Goal: Task Accomplishment & Management: Manage account settings

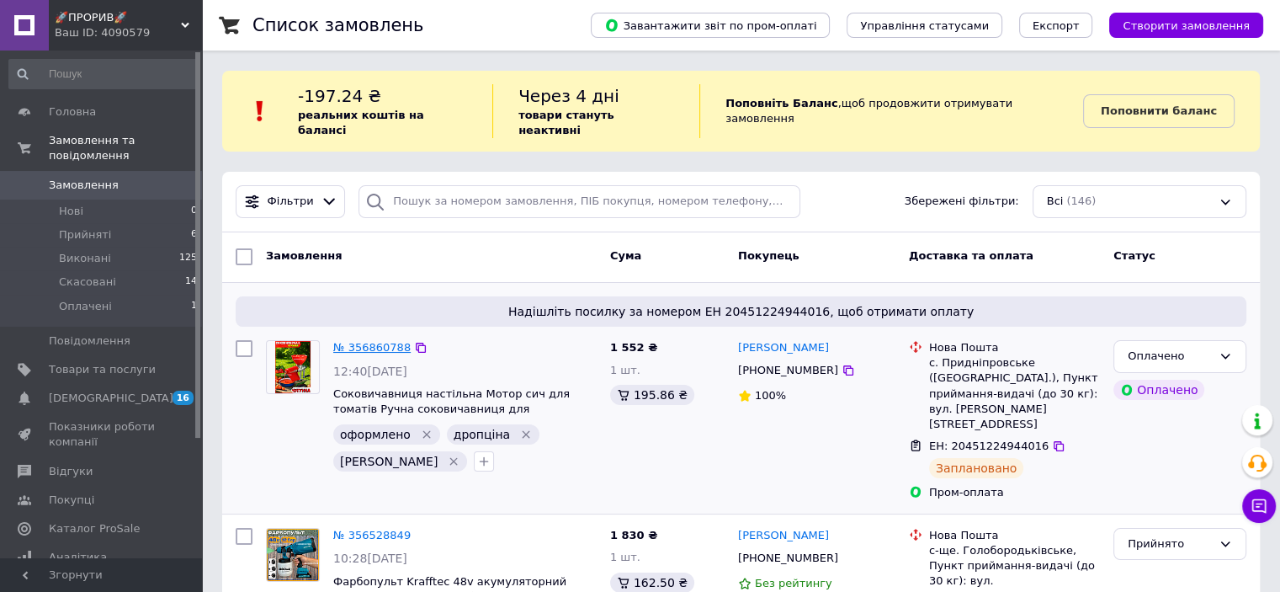
click at [380, 341] on link "№ 356860788" at bounding box center [371, 347] width 77 height 13
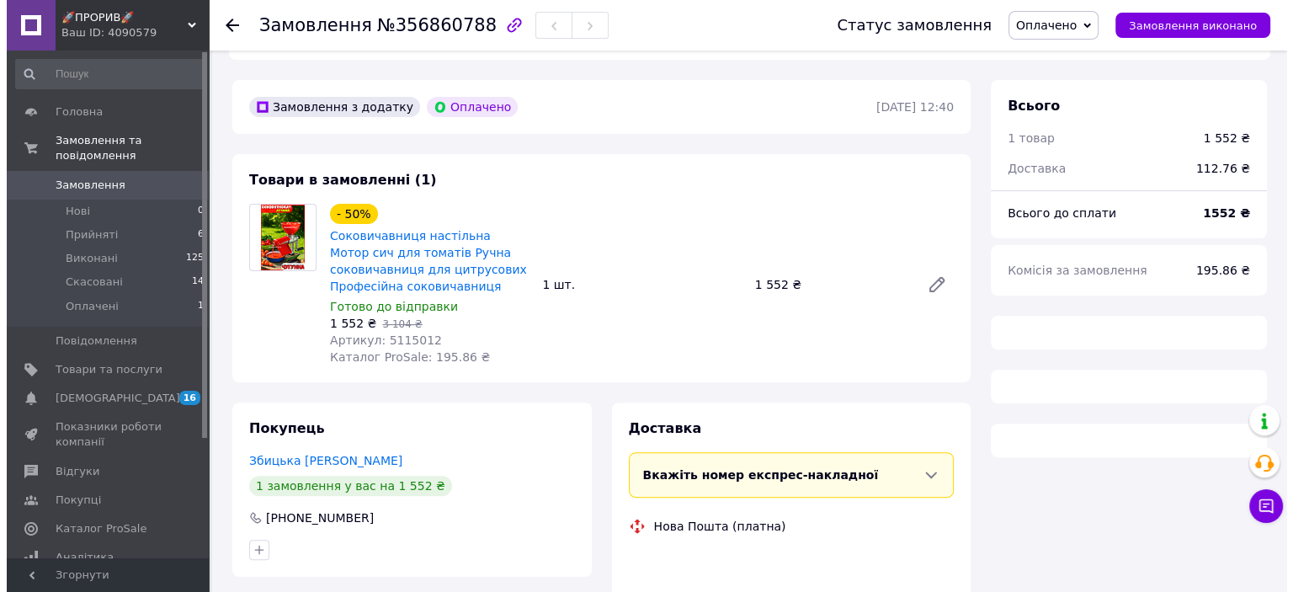
scroll to position [710, 0]
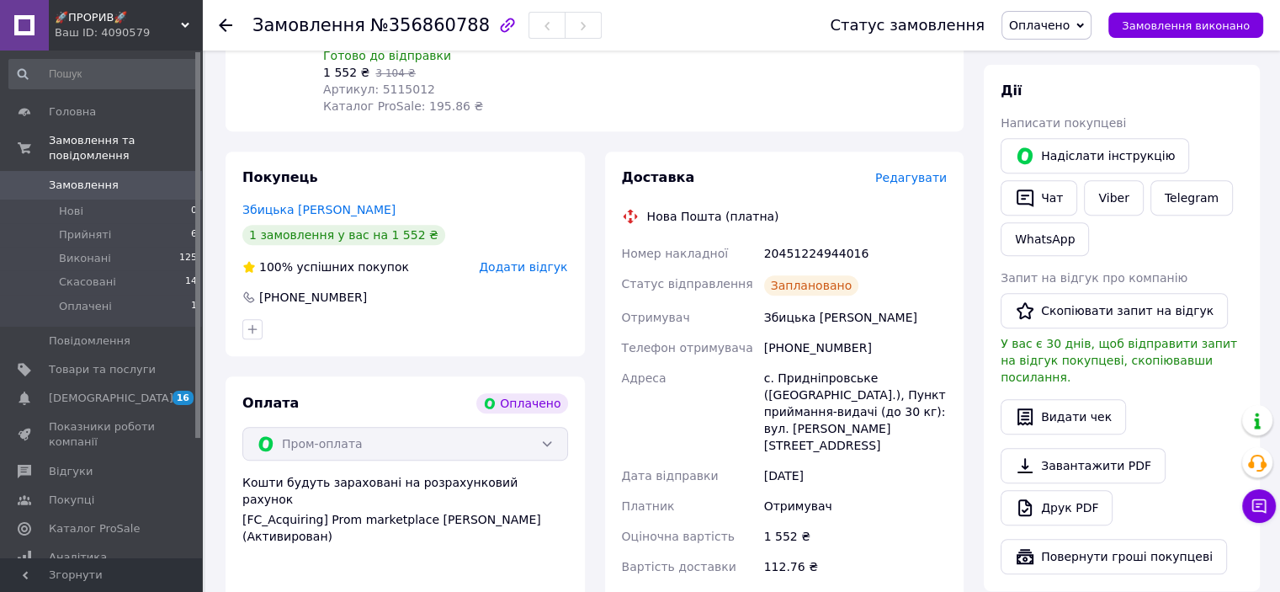
click at [925, 167] on div "Доставка Редагувати Нова Пошта (платна) Номер накладної 20451224944016 Статус в…" at bounding box center [784, 398] width 359 height 494
click at [922, 178] on span "Редагувати" at bounding box center [911, 177] width 72 height 13
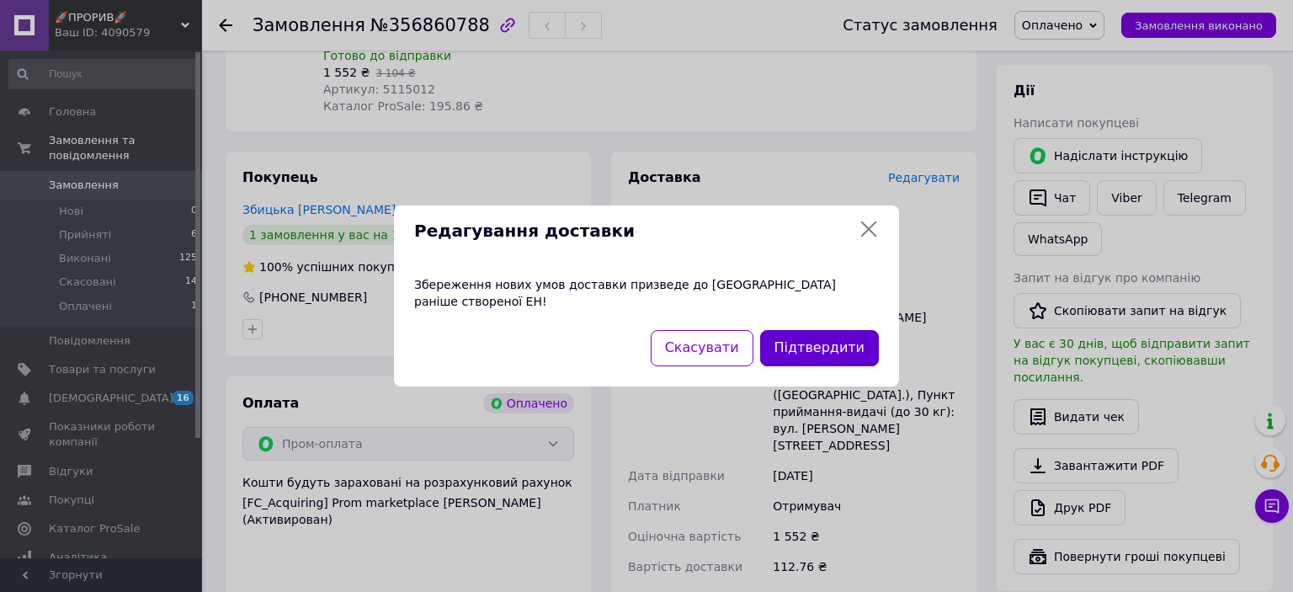
click at [799, 336] on button "Підтвердити" at bounding box center [819, 348] width 119 height 36
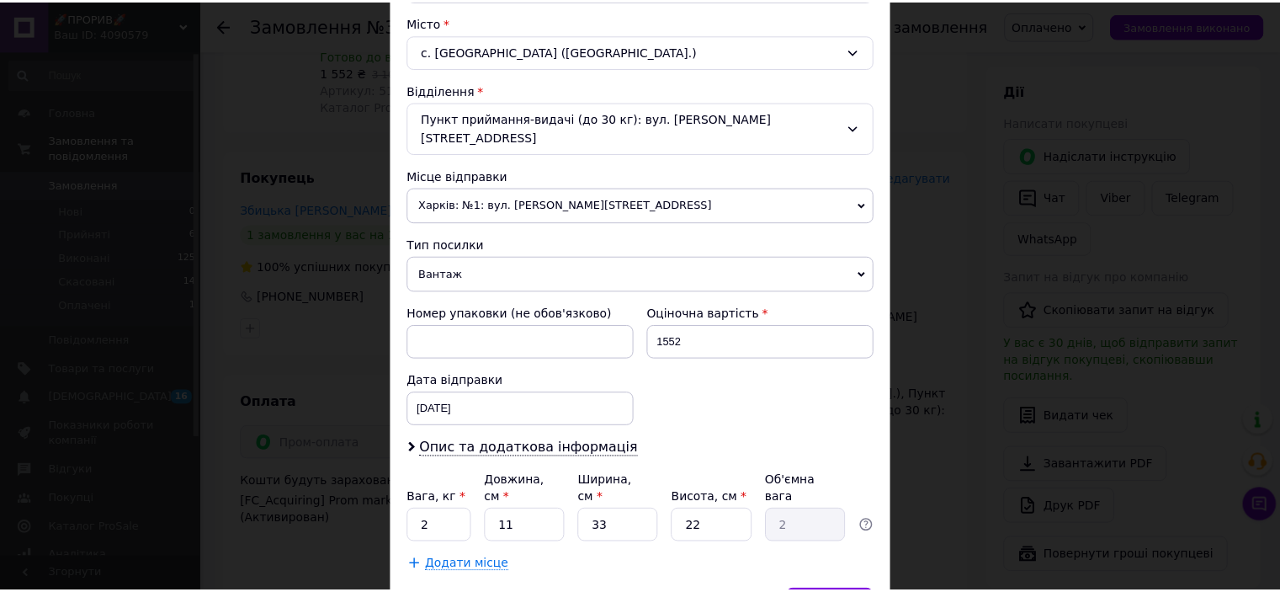
scroll to position [521, 0]
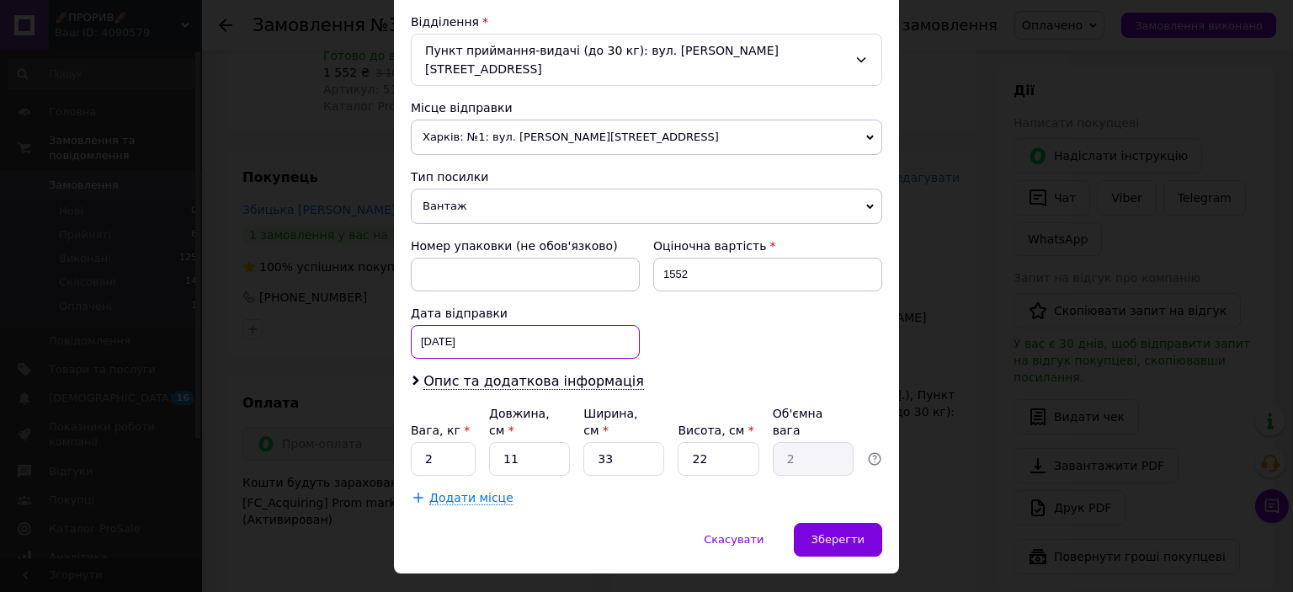
click at [519, 325] on div "[DATE] < 2025 > < Август > Пн Вт Ср Чт Пт Сб Вс 28 29 30 31 1 2 3 4 5 6 7 8 9 1…" at bounding box center [525, 342] width 229 height 34
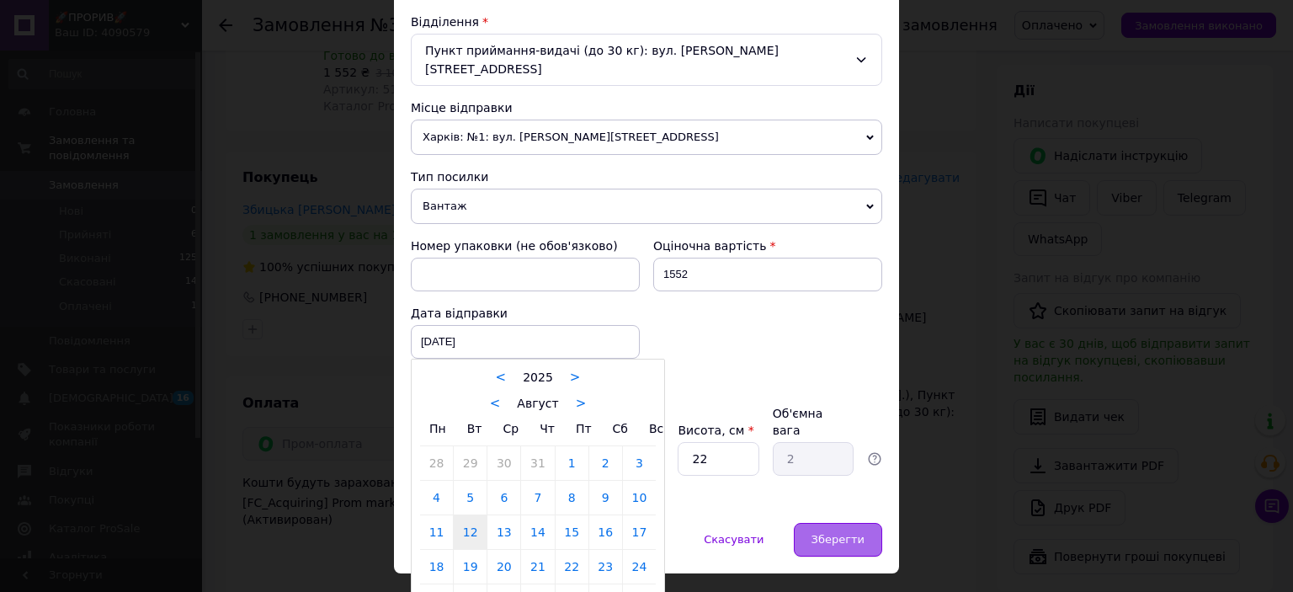
click at [840, 533] on span "Зберегти" at bounding box center [837, 539] width 53 height 13
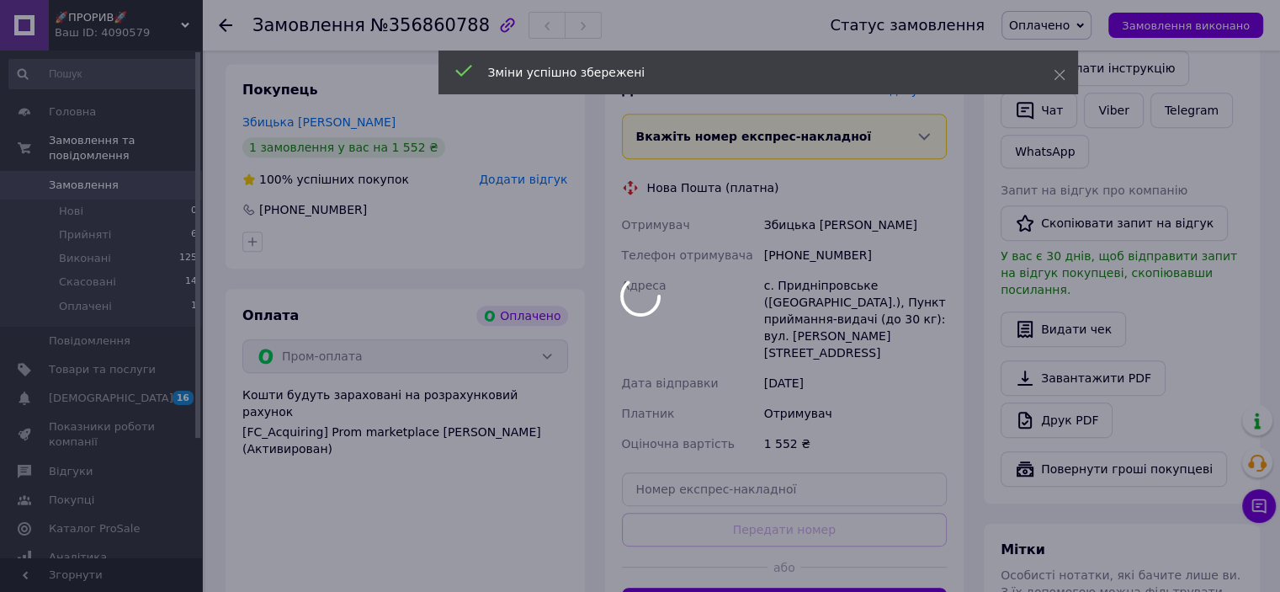
scroll to position [963, 0]
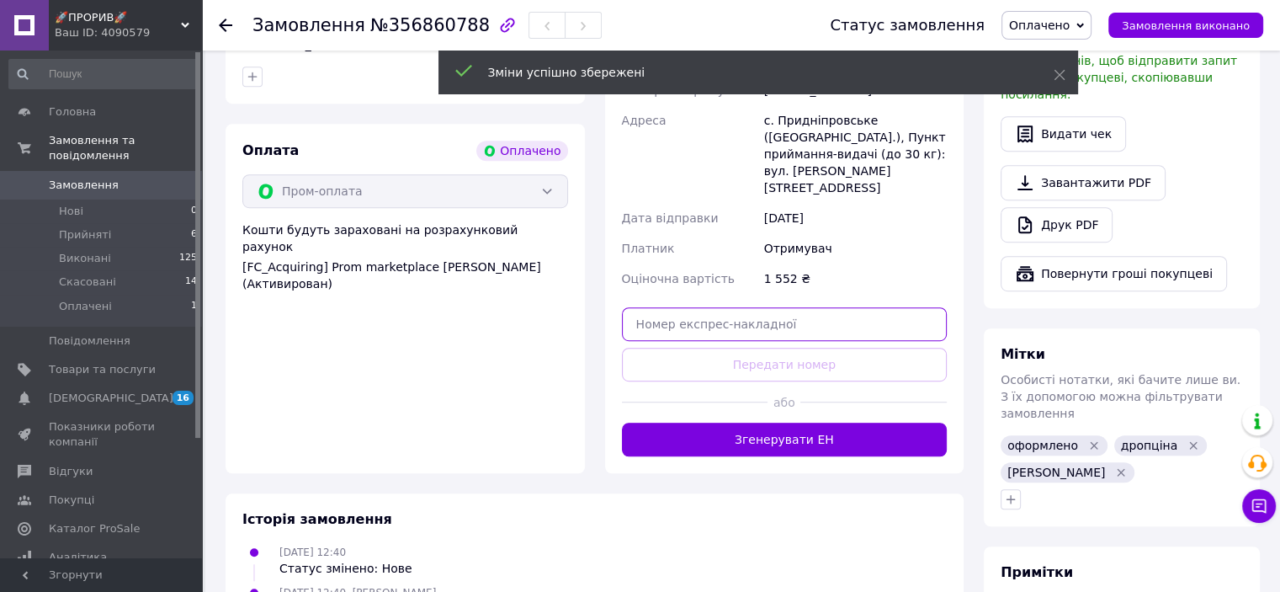
click at [800, 307] on input "text" at bounding box center [785, 324] width 326 height 34
paste input "20451225036102"
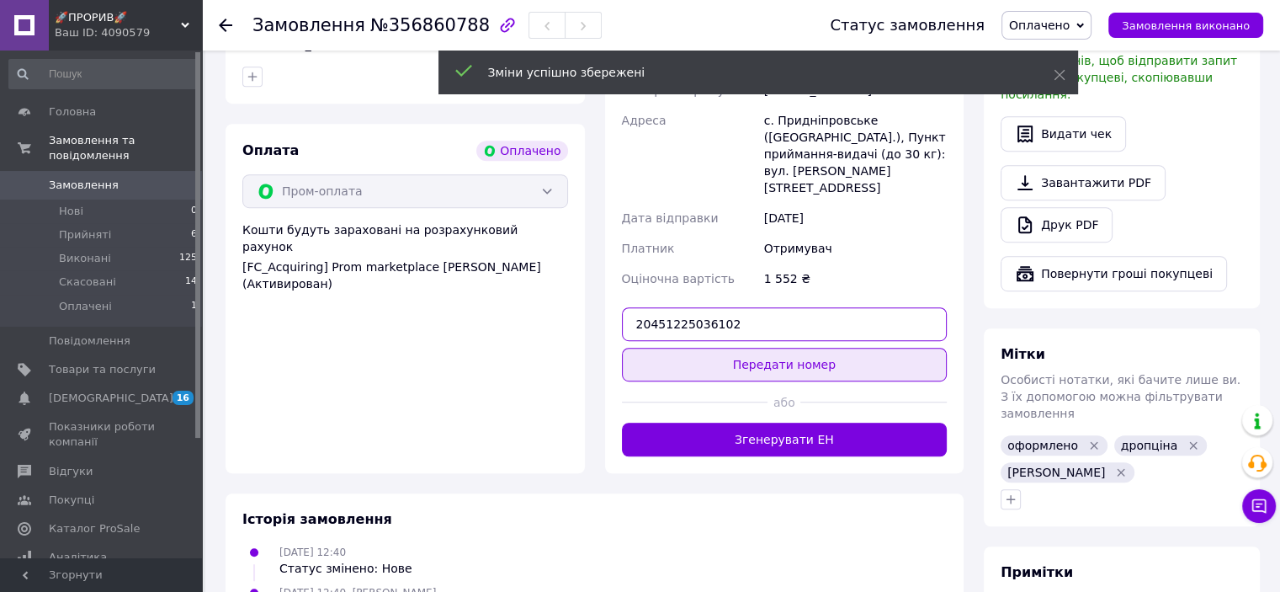
type input "20451225036102"
click at [833, 348] on button "Передати номер" at bounding box center [785, 365] width 326 height 34
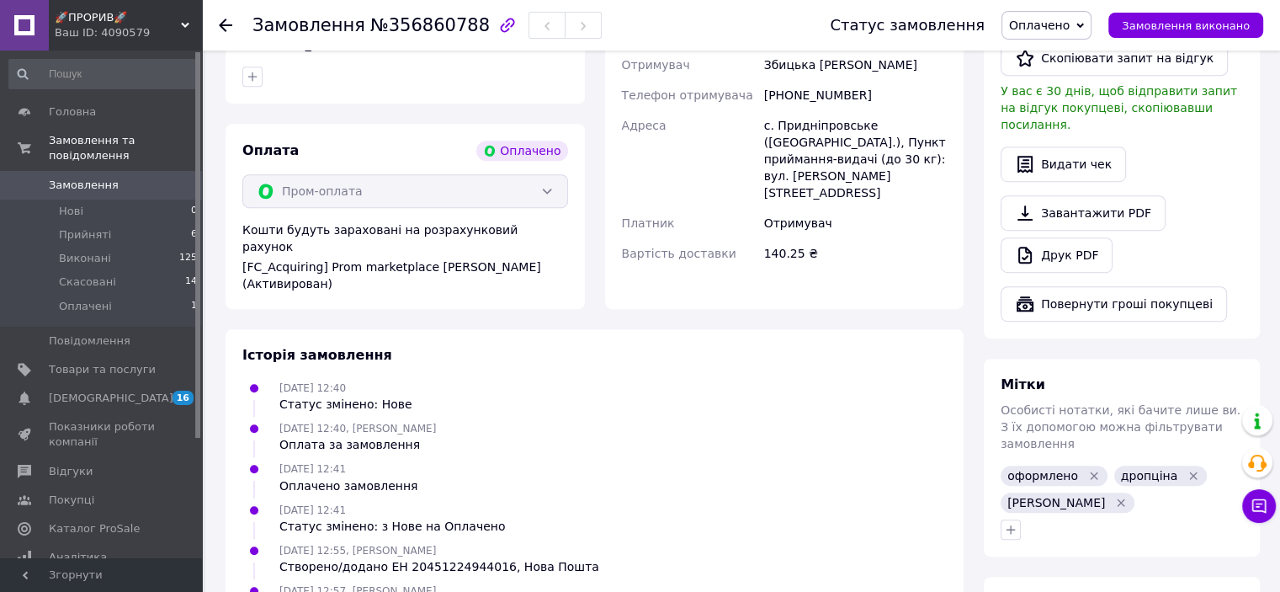
click at [1114, 496] on icon "Видалити мітку" at bounding box center [1120, 502] width 13 height 13
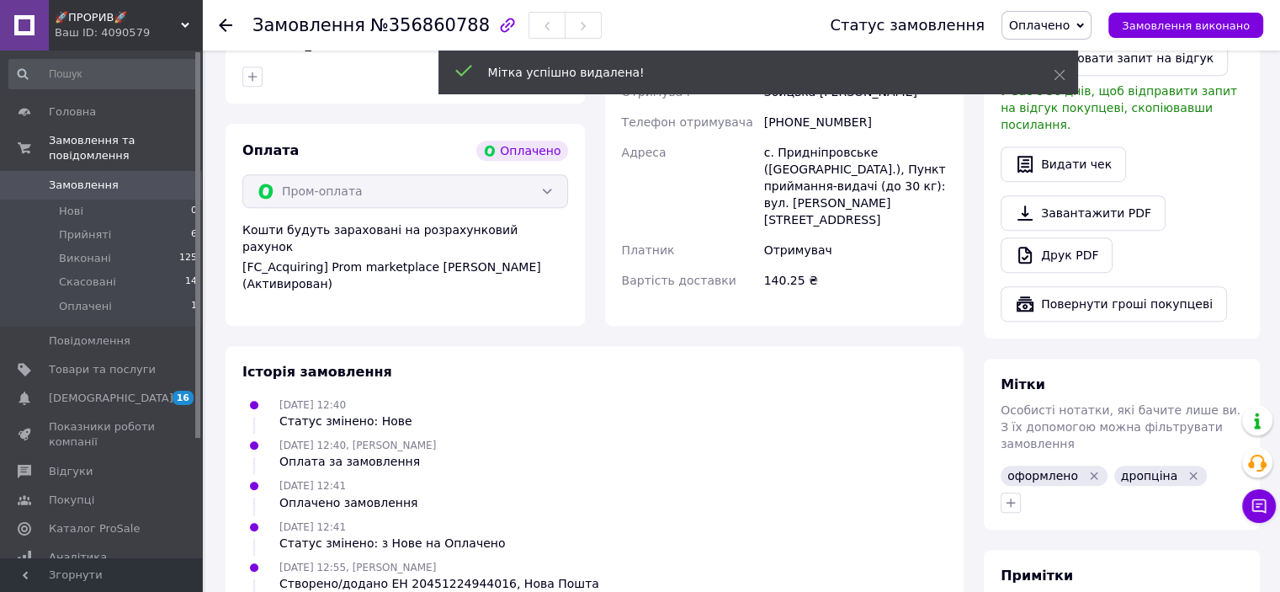
click at [164, 178] on span "0" at bounding box center [179, 185] width 46 height 15
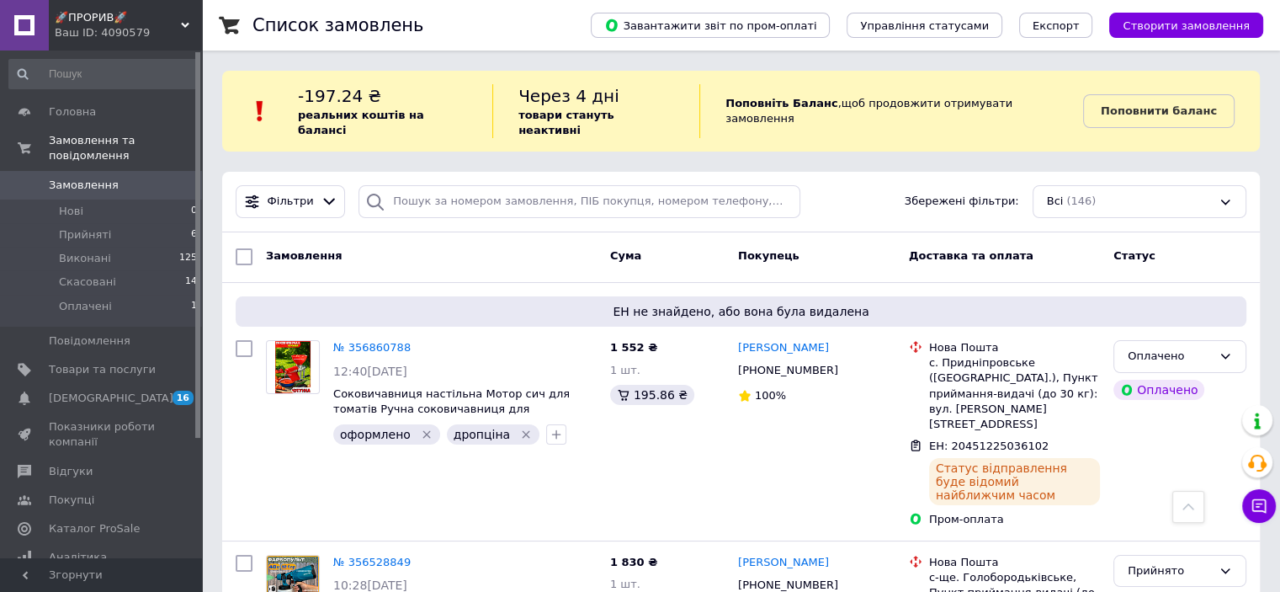
scroll to position [337, 0]
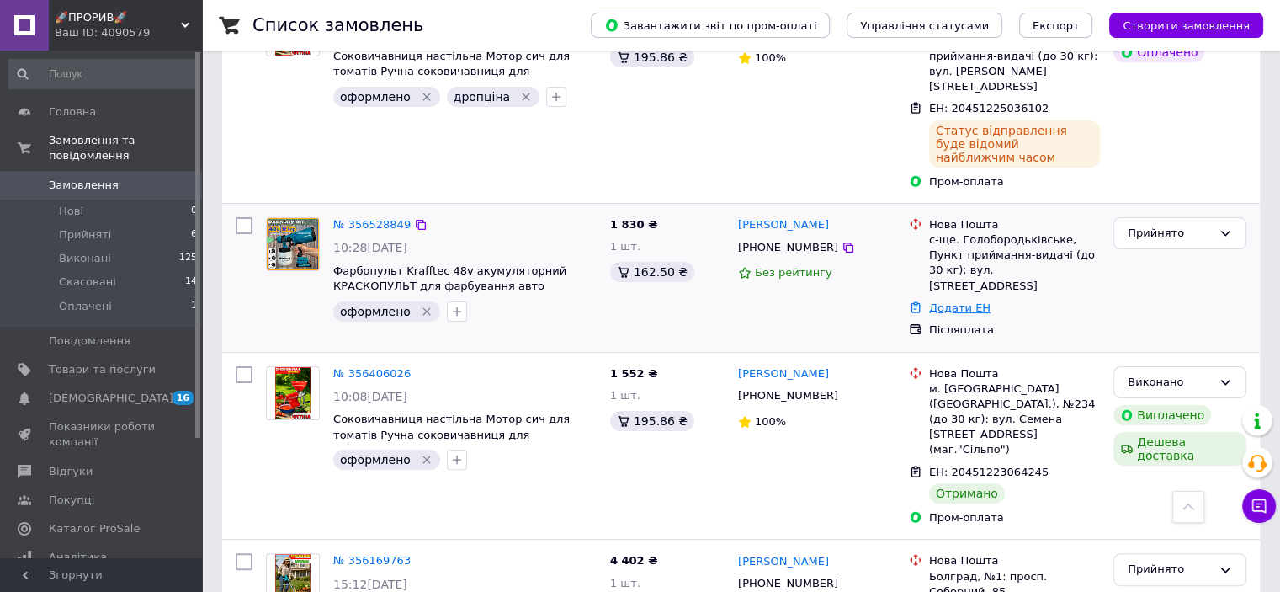
click at [942, 301] on link "Додати ЕН" at bounding box center [959, 307] width 61 height 13
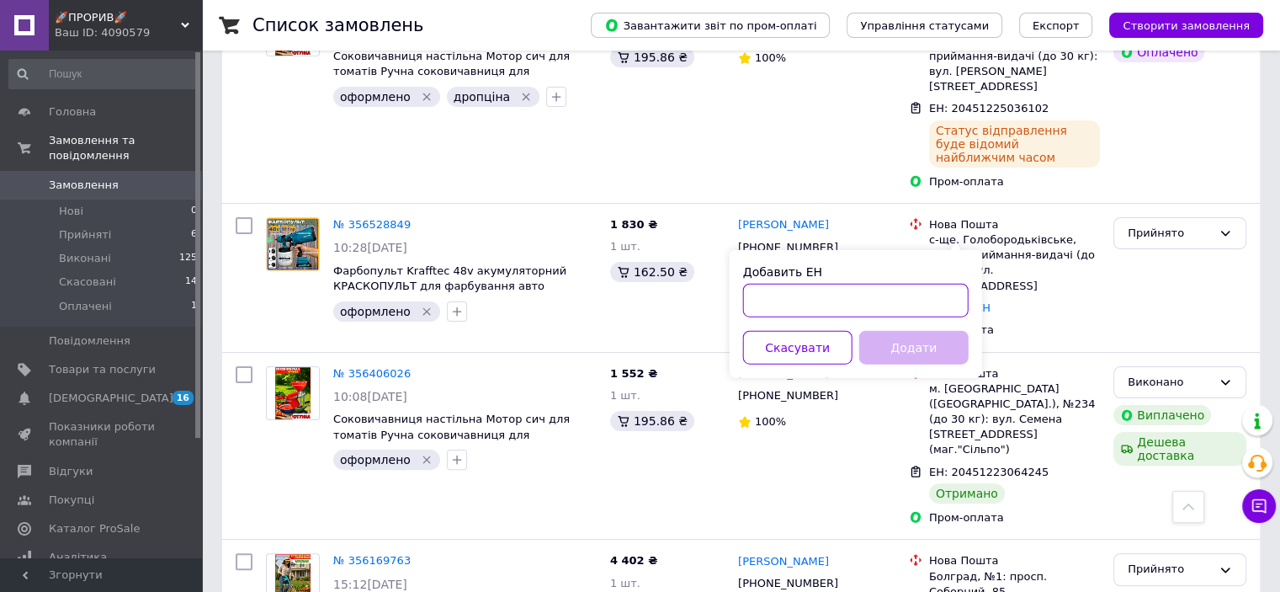
click at [889, 305] on input "Добавить ЕН" at bounding box center [856, 301] width 226 height 34
paste input "20451225065010"
type input "20451225065010"
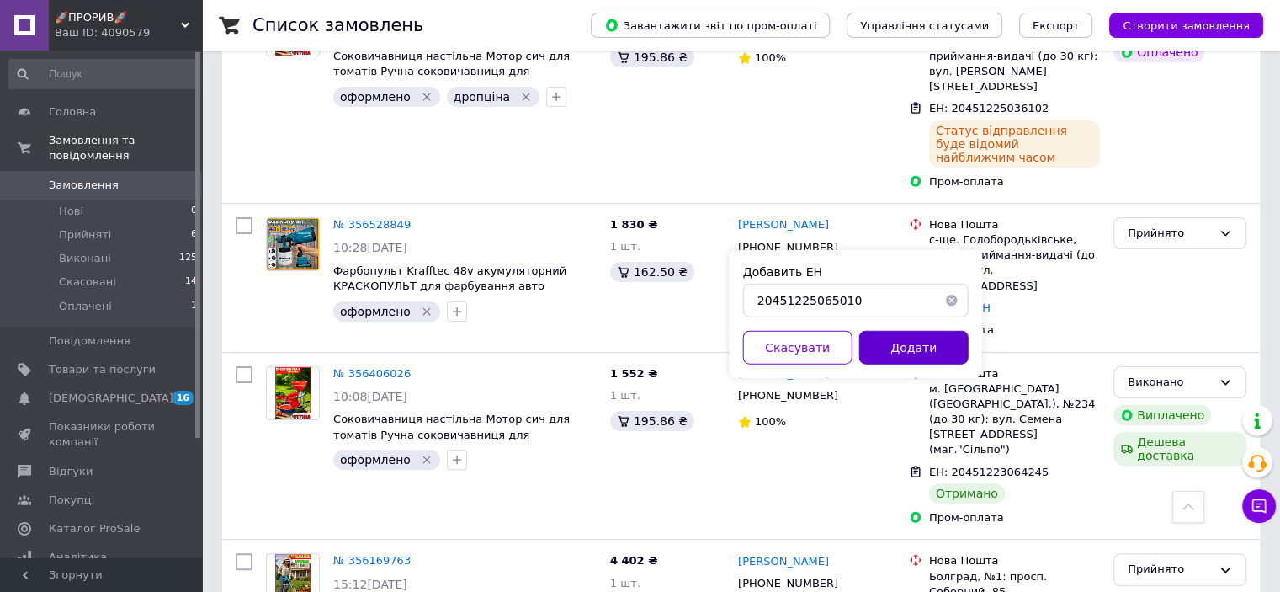
click at [912, 346] on button "Додати" at bounding box center [913, 348] width 109 height 34
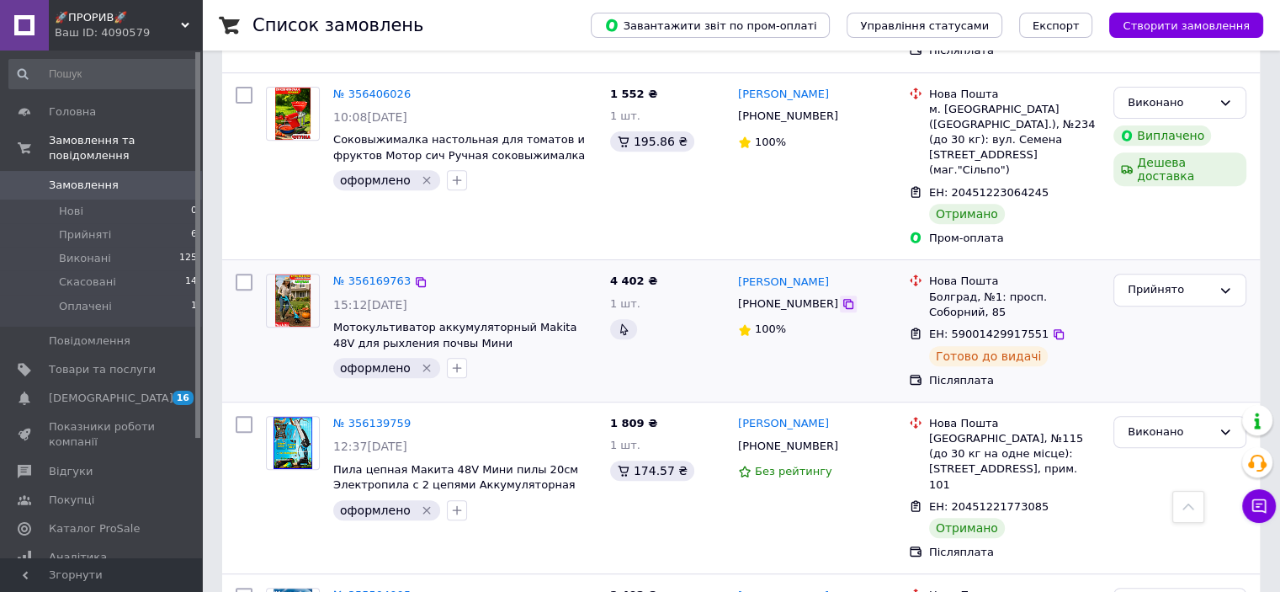
scroll to position [711, 0]
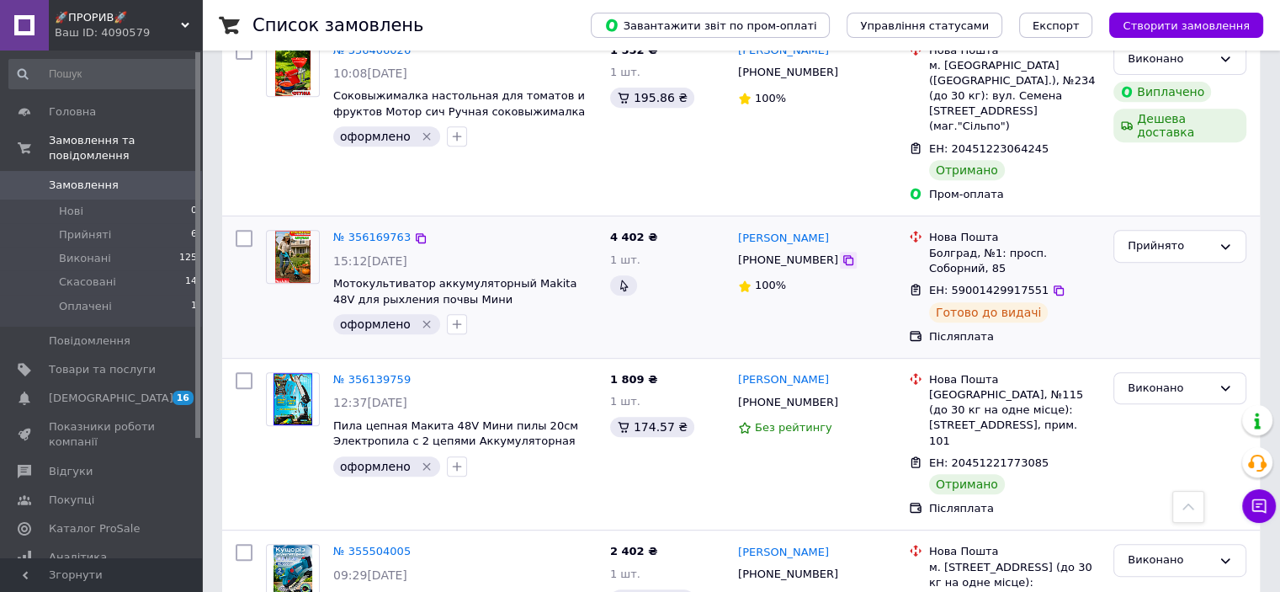
click at [841, 253] on icon at bounding box center [847, 259] width 13 height 13
click at [1054, 285] on icon at bounding box center [1059, 290] width 10 height 10
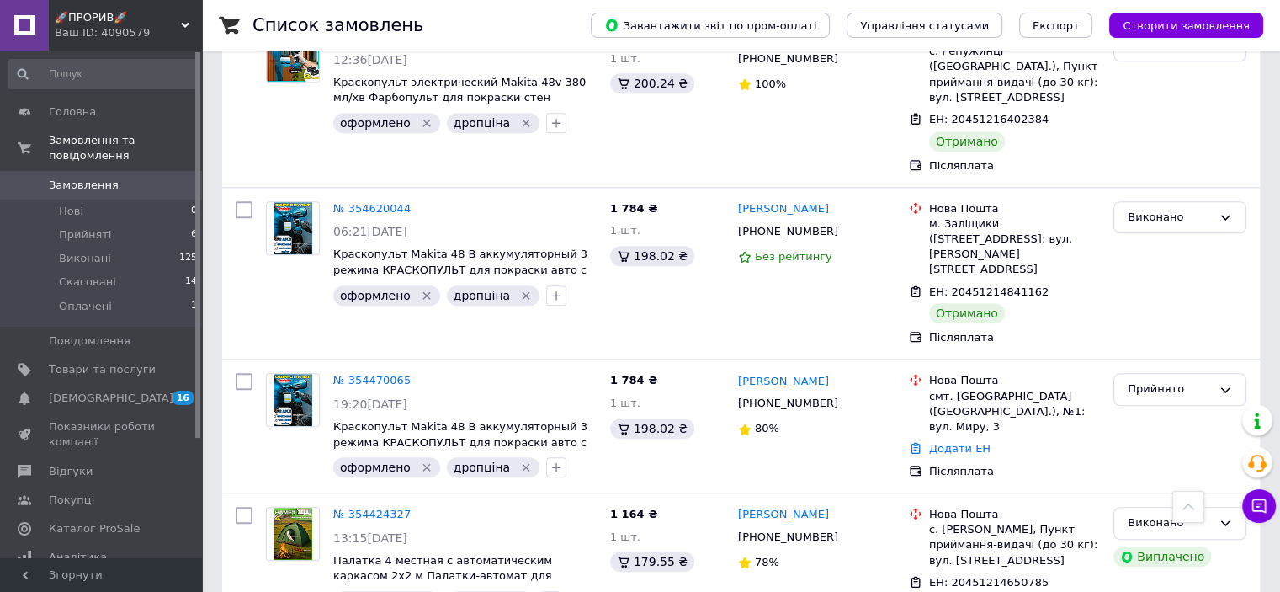
scroll to position [1805, 0]
